Goal: Information Seeking & Learning: Compare options

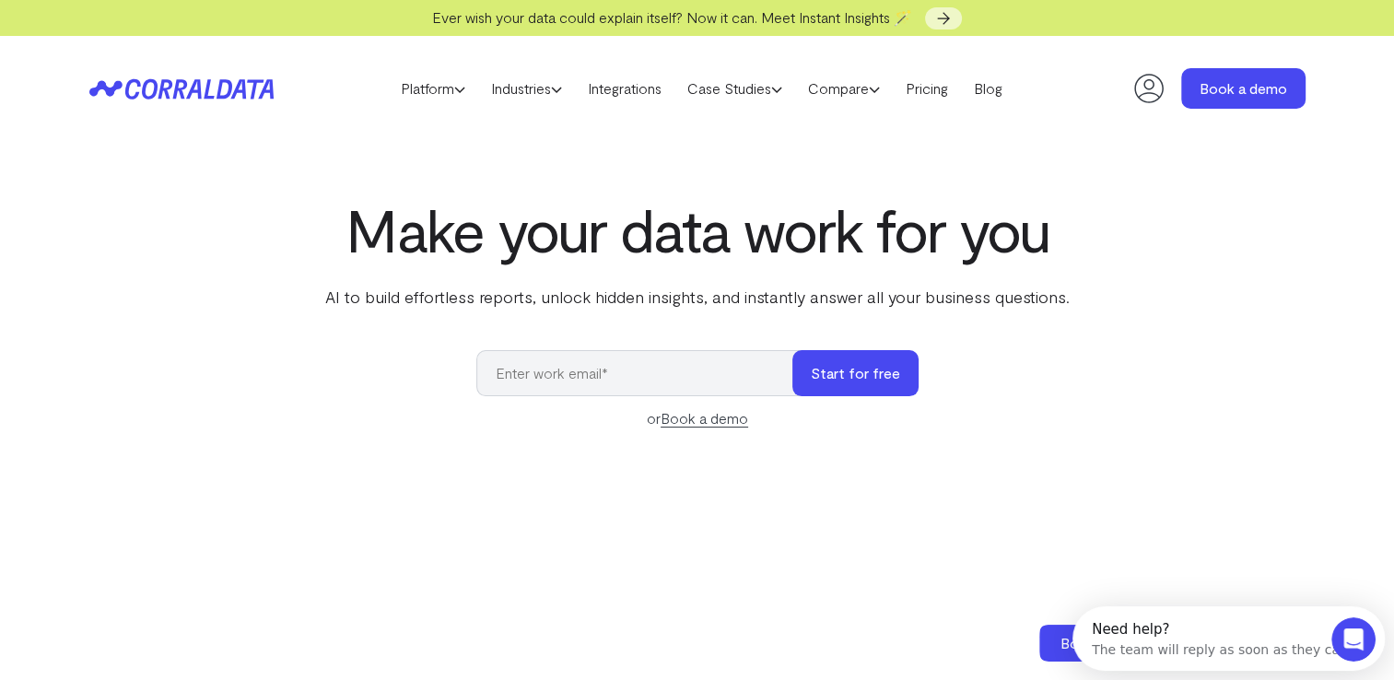
click at [189, 87] on icon at bounding box center [181, 88] width 184 height 21
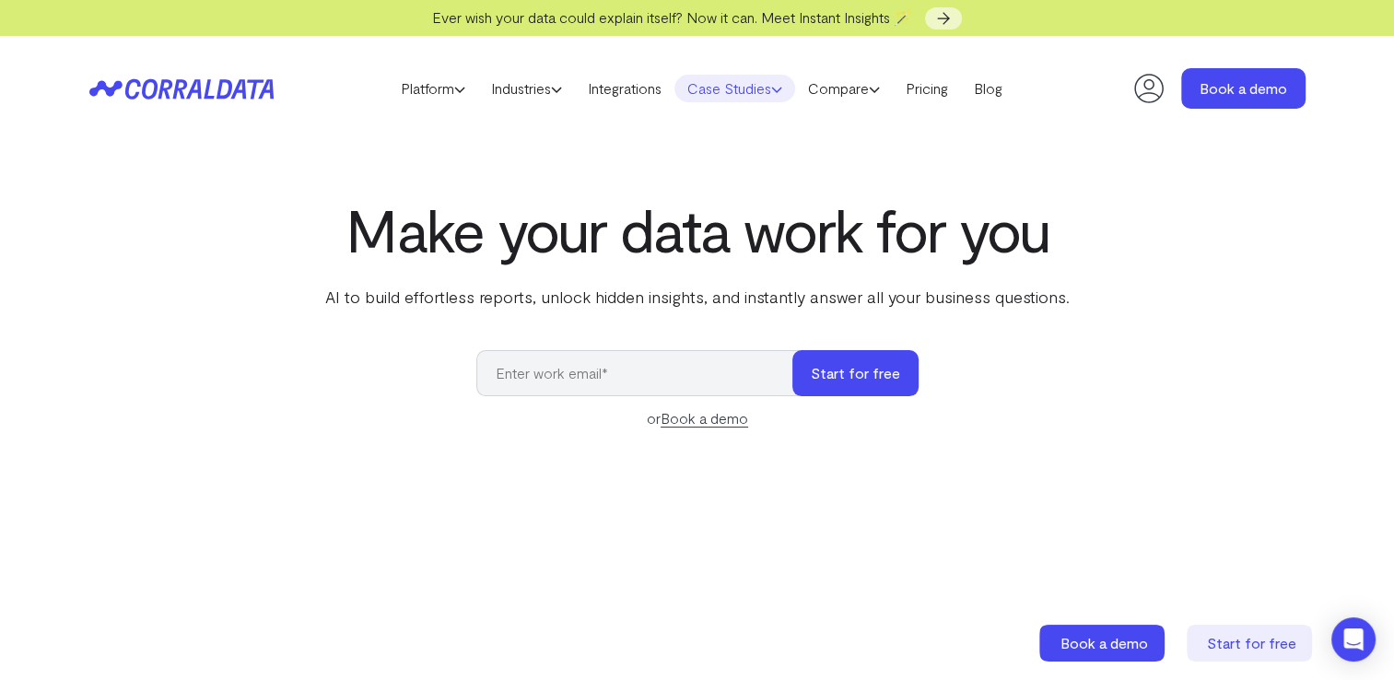
click at [723, 84] on link "Case Studies" at bounding box center [734, 89] width 121 height 28
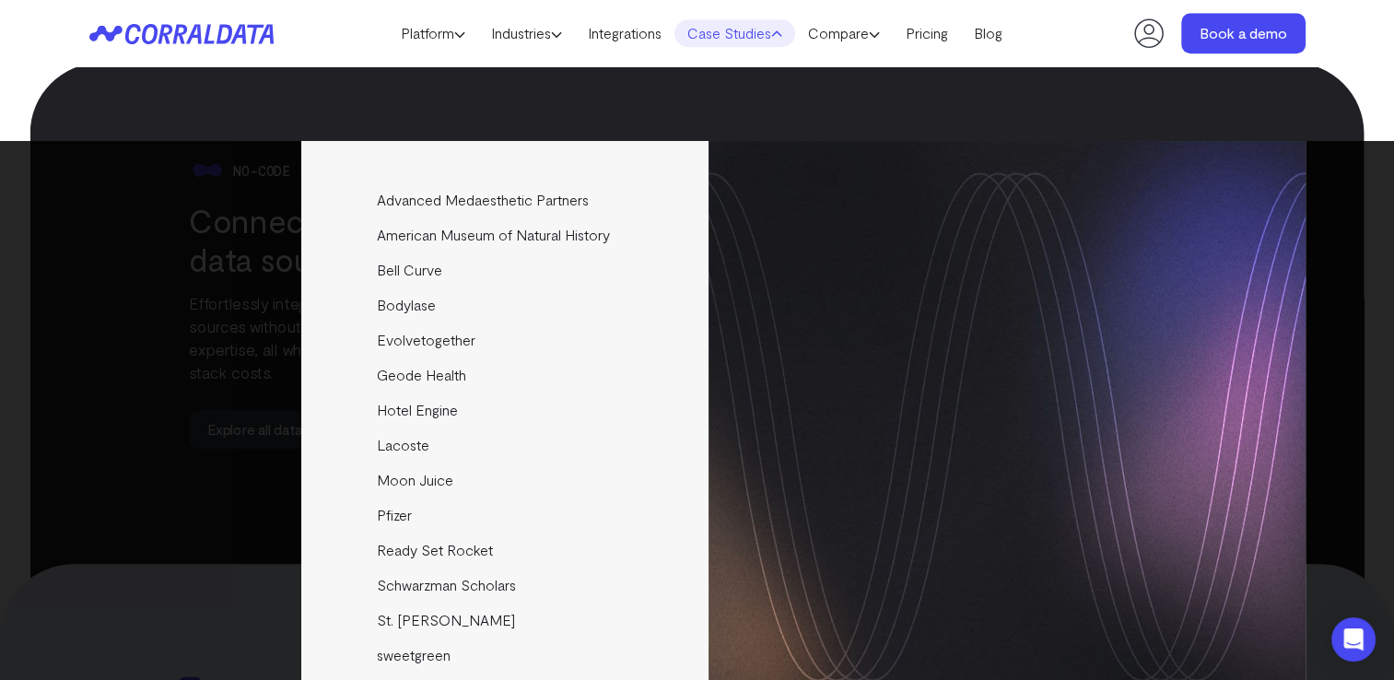
scroll to position [1865, 0]
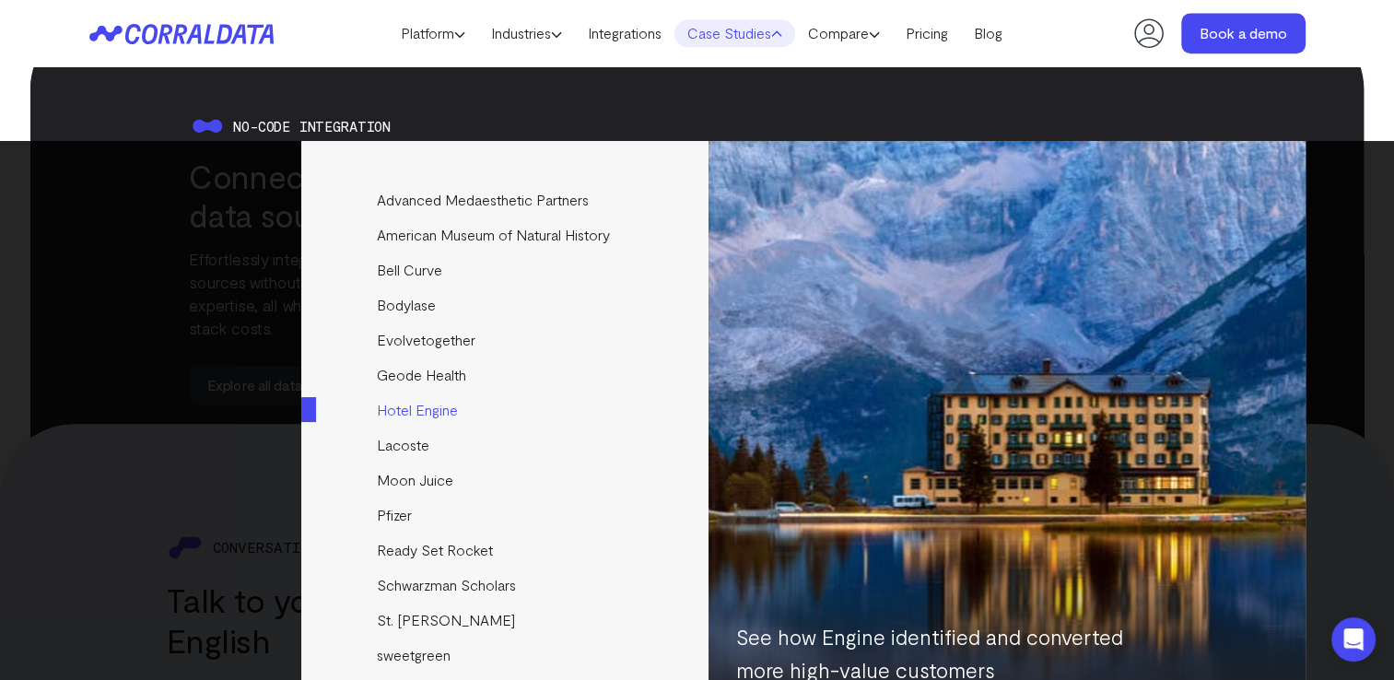
click at [436, 409] on link "Hotel Engine" at bounding box center [506, 409] width 410 height 35
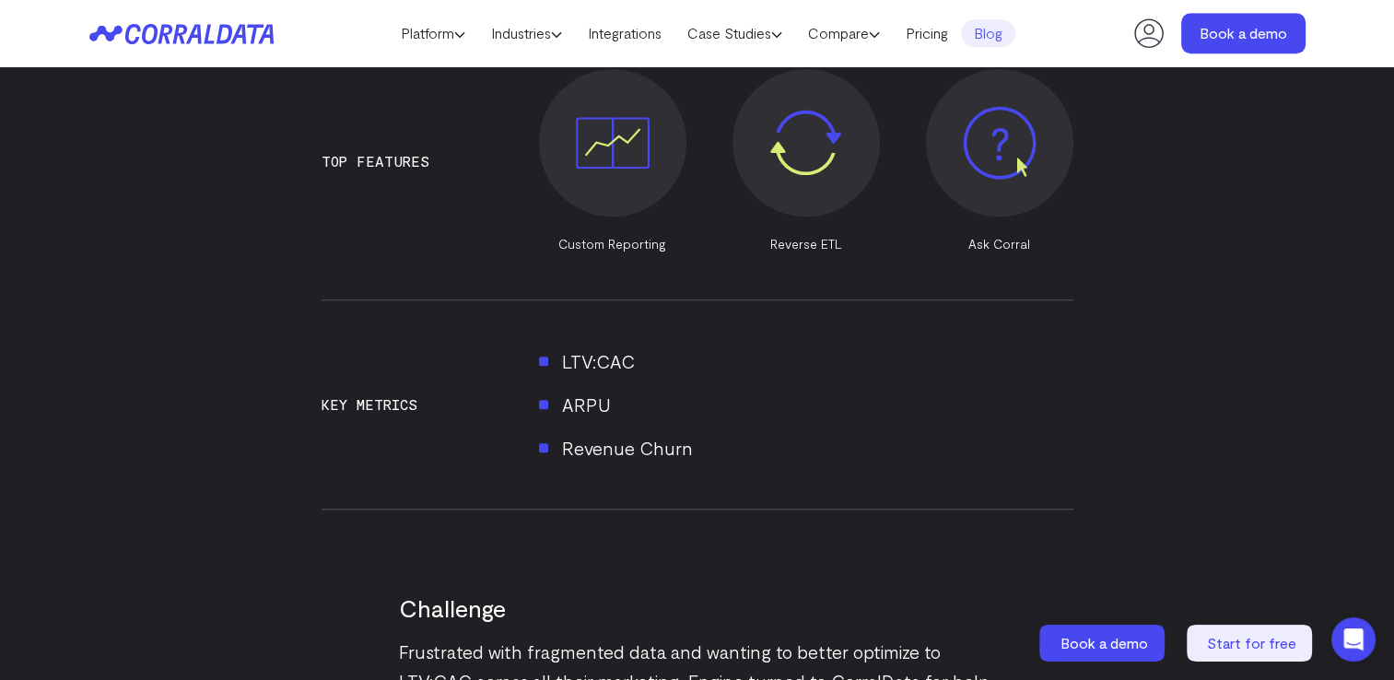
scroll to position [1066, 0]
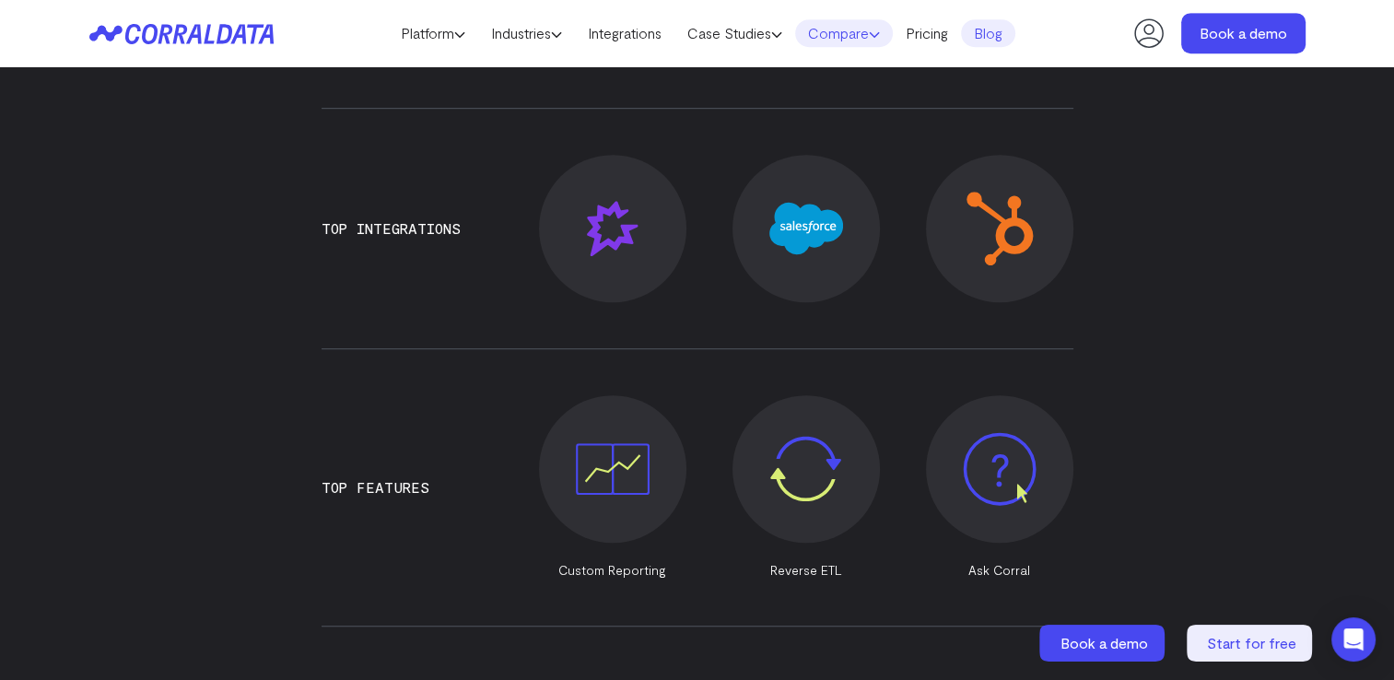
click at [840, 39] on link "Compare" at bounding box center [844, 33] width 98 height 28
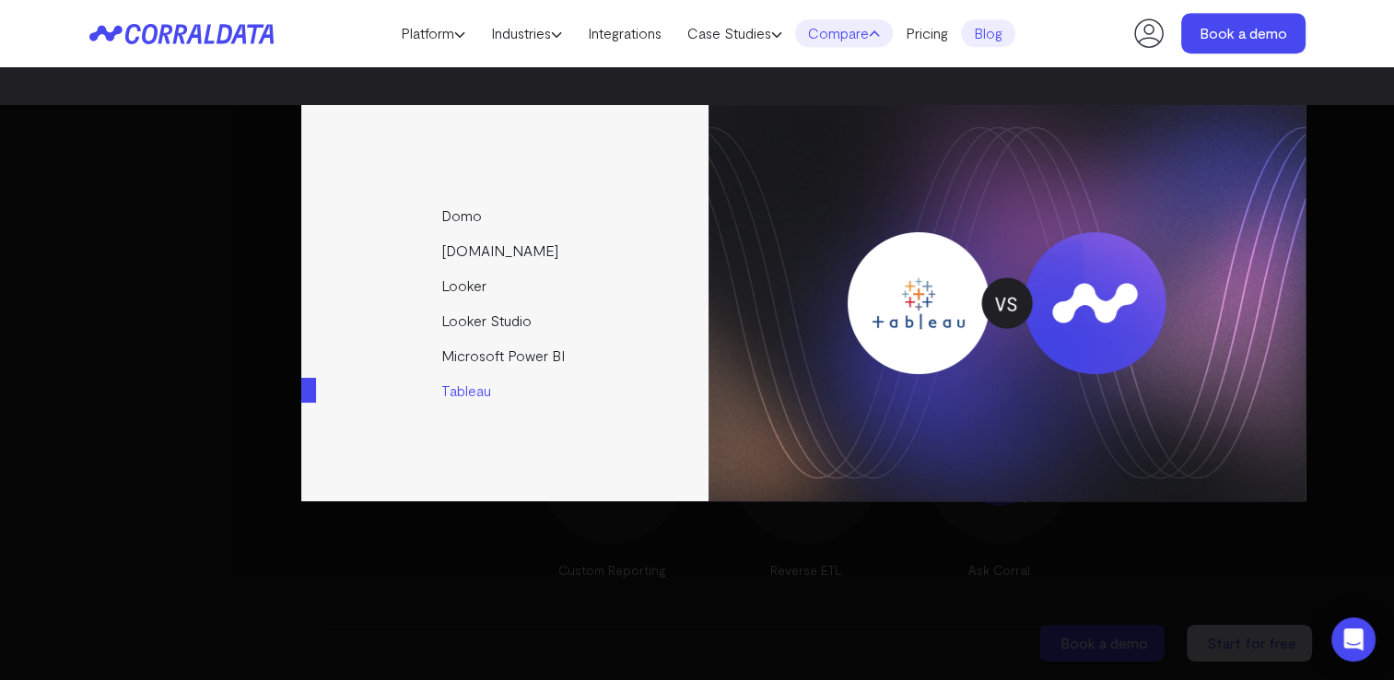
click at [1009, 319] on img at bounding box center [1006, 303] width 597 height 396
click at [1079, 322] on img at bounding box center [1006, 303] width 597 height 396
click at [468, 284] on link "Looker" at bounding box center [506, 285] width 410 height 35
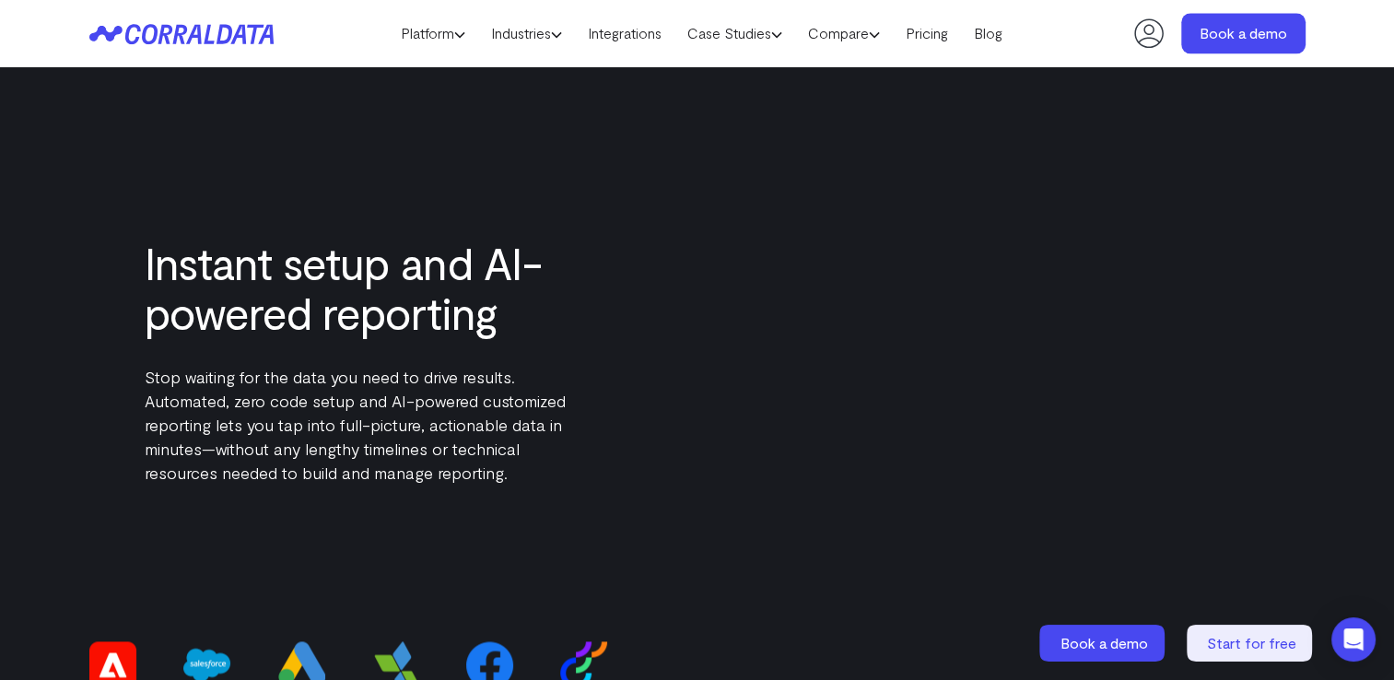
scroll to position [2540, 0]
